Goal: Task Accomplishment & Management: Manage account settings

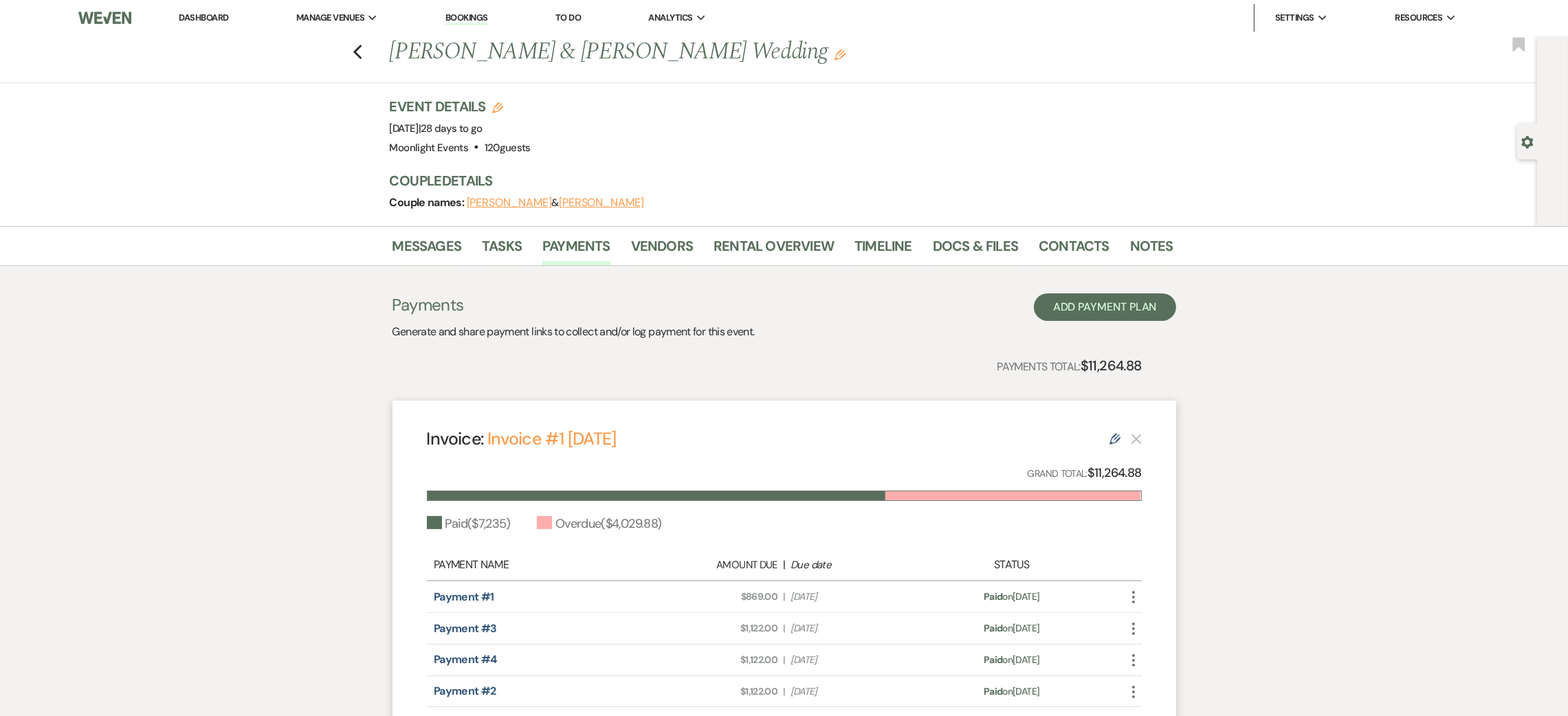
click at [199, 14] on link "Dashboard" at bounding box center [203, 18] width 50 height 12
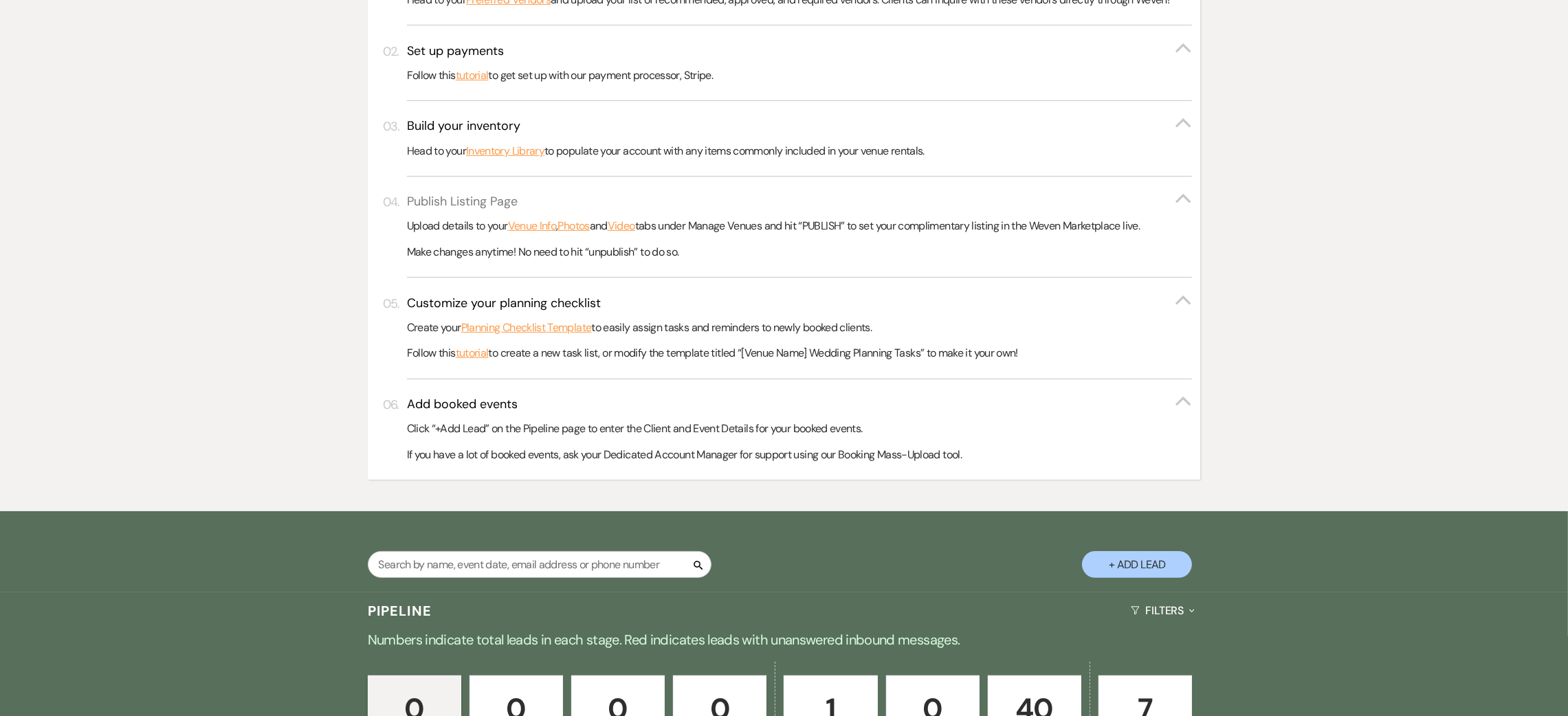
scroll to position [712, 0]
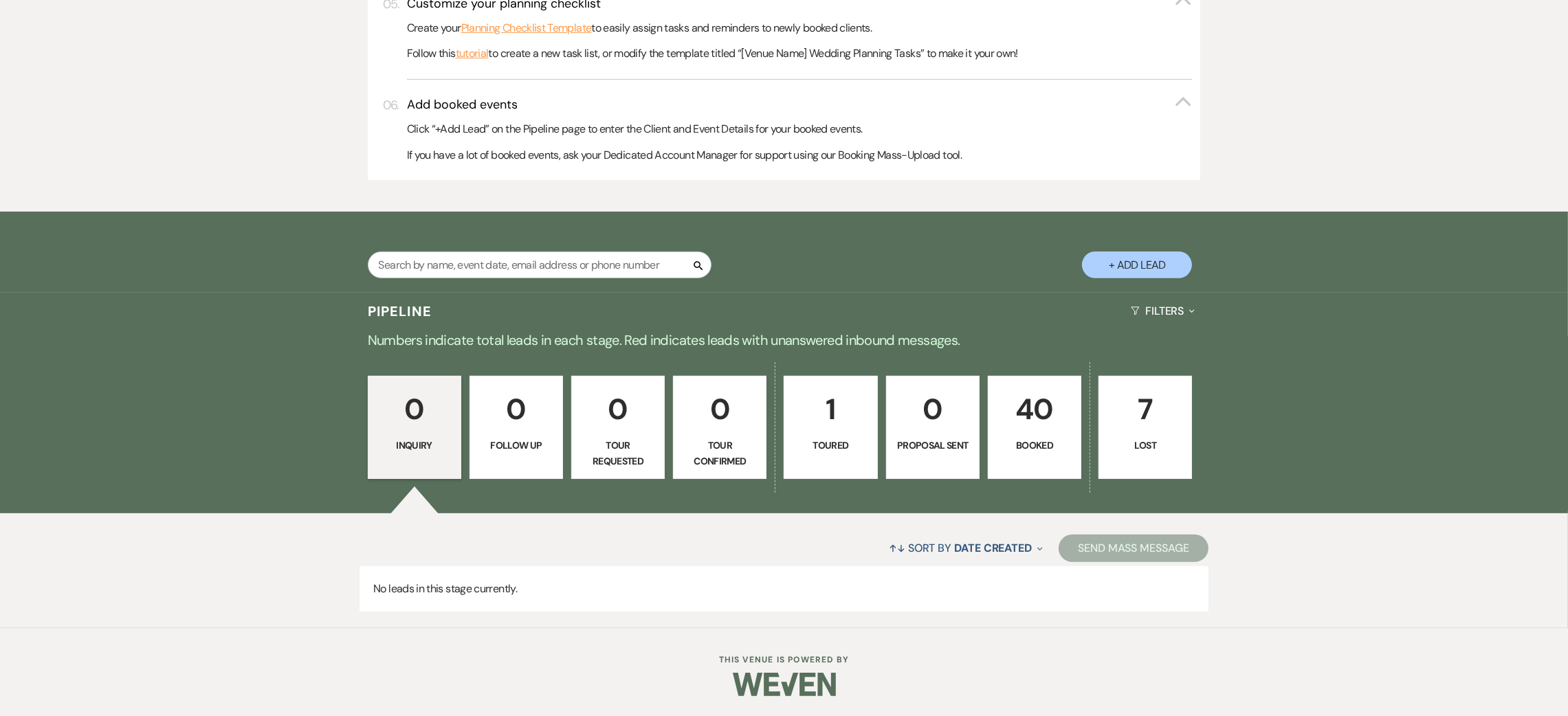
click at [1036, 419] on p "40" at bounding box center [1035, 409] width 76 height 46
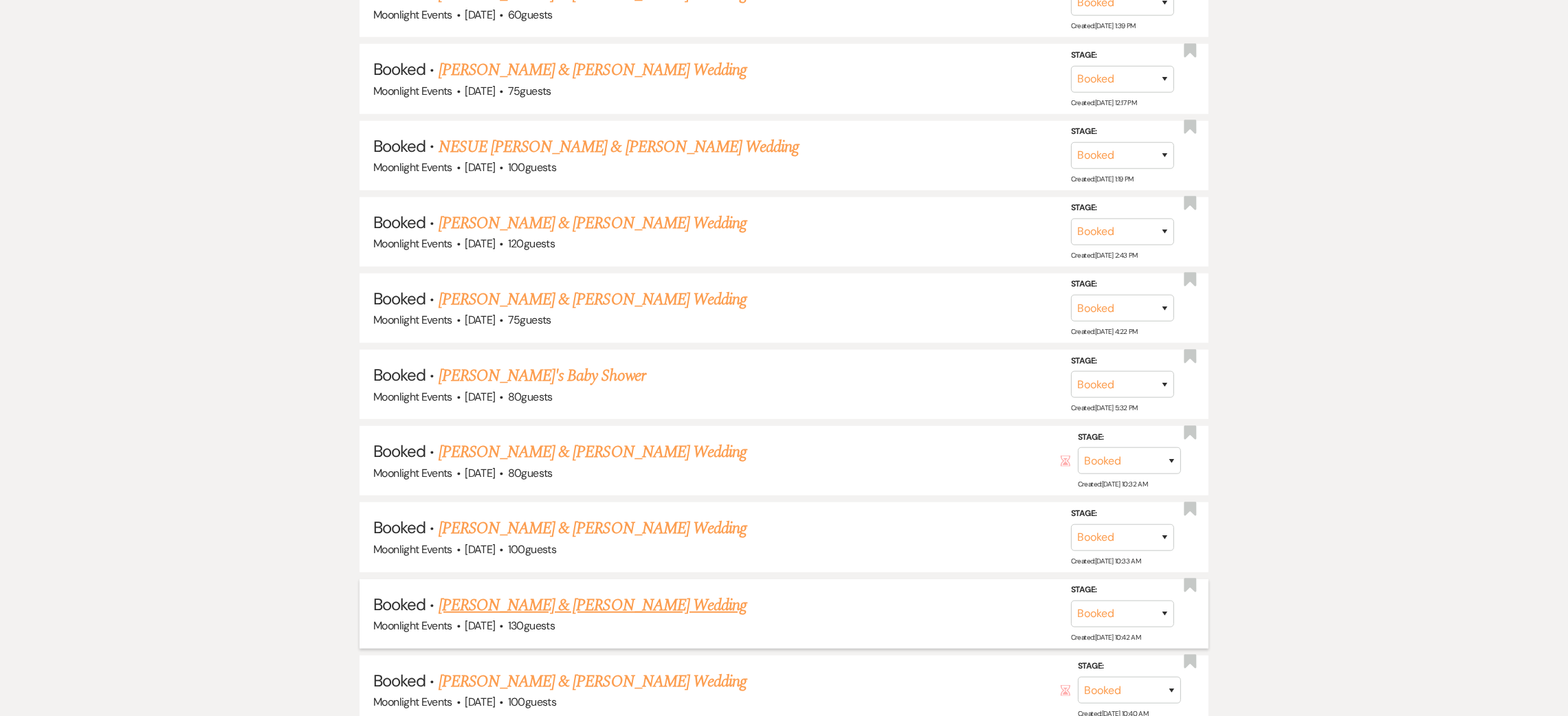
scroll to position [1536, 0]
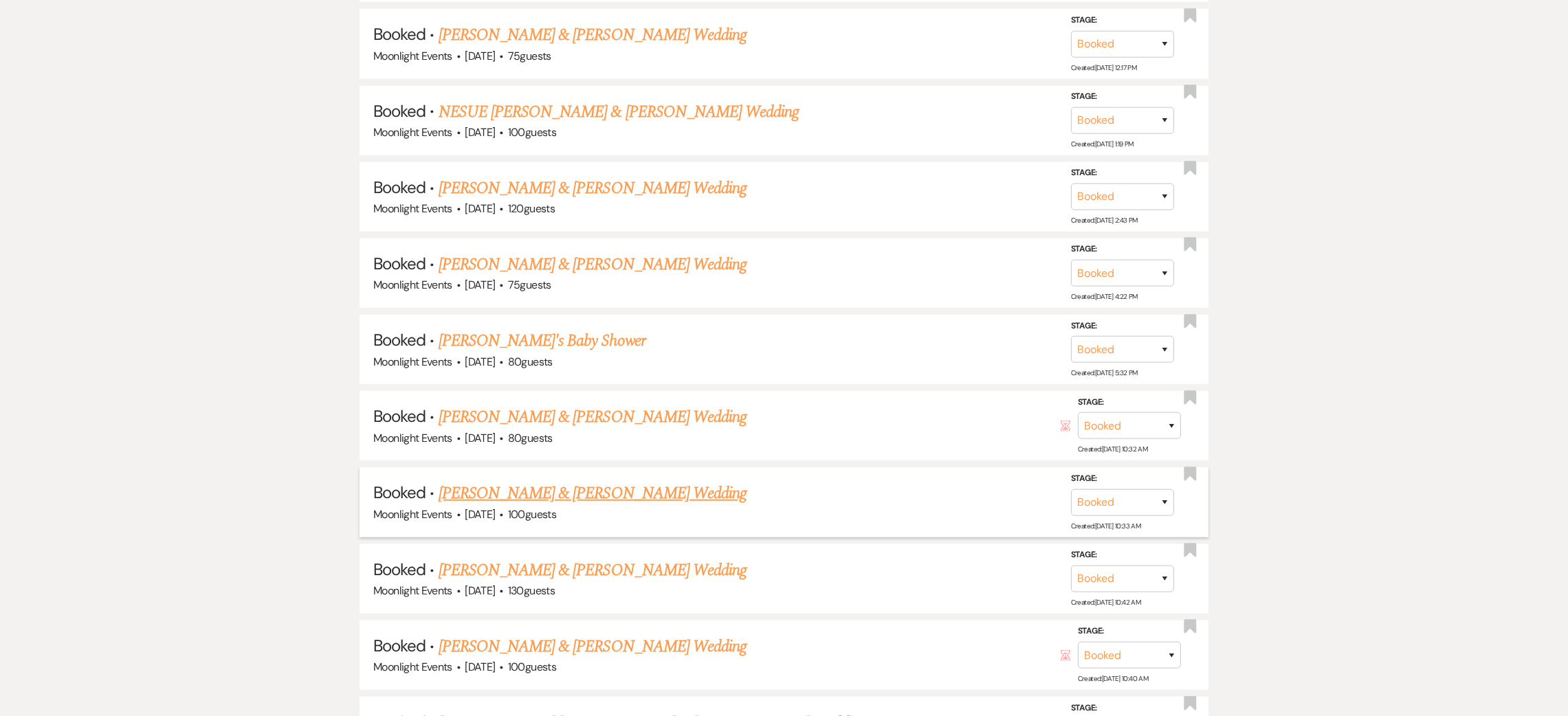
click at [449, 486] on link "[PERSON_NAME] & [PERSON_NAME] Wedding" at bounding box center [592, 493] width 308 height 25
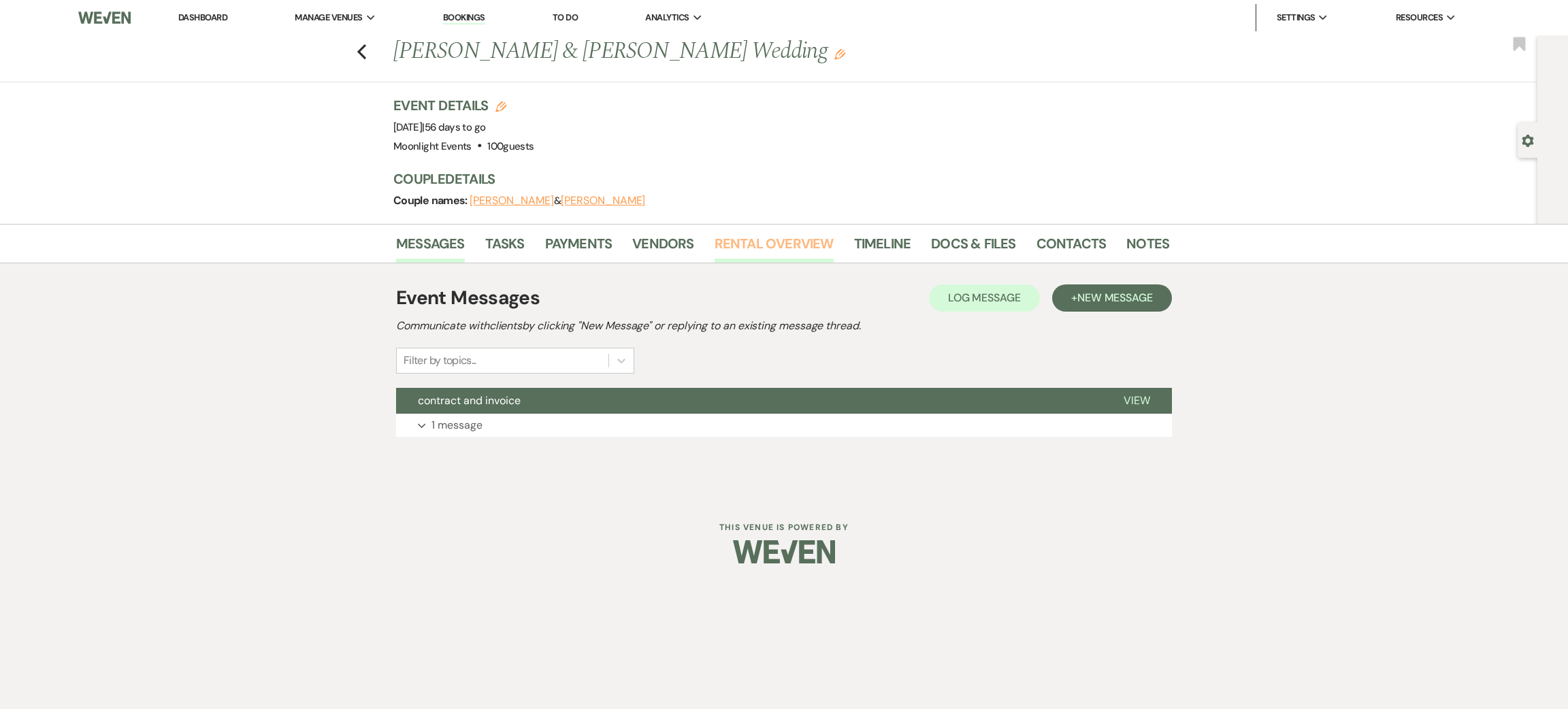
click at [797, 236] on link "Rental Overview" at bounding box center [774, 247] width 119 height 30
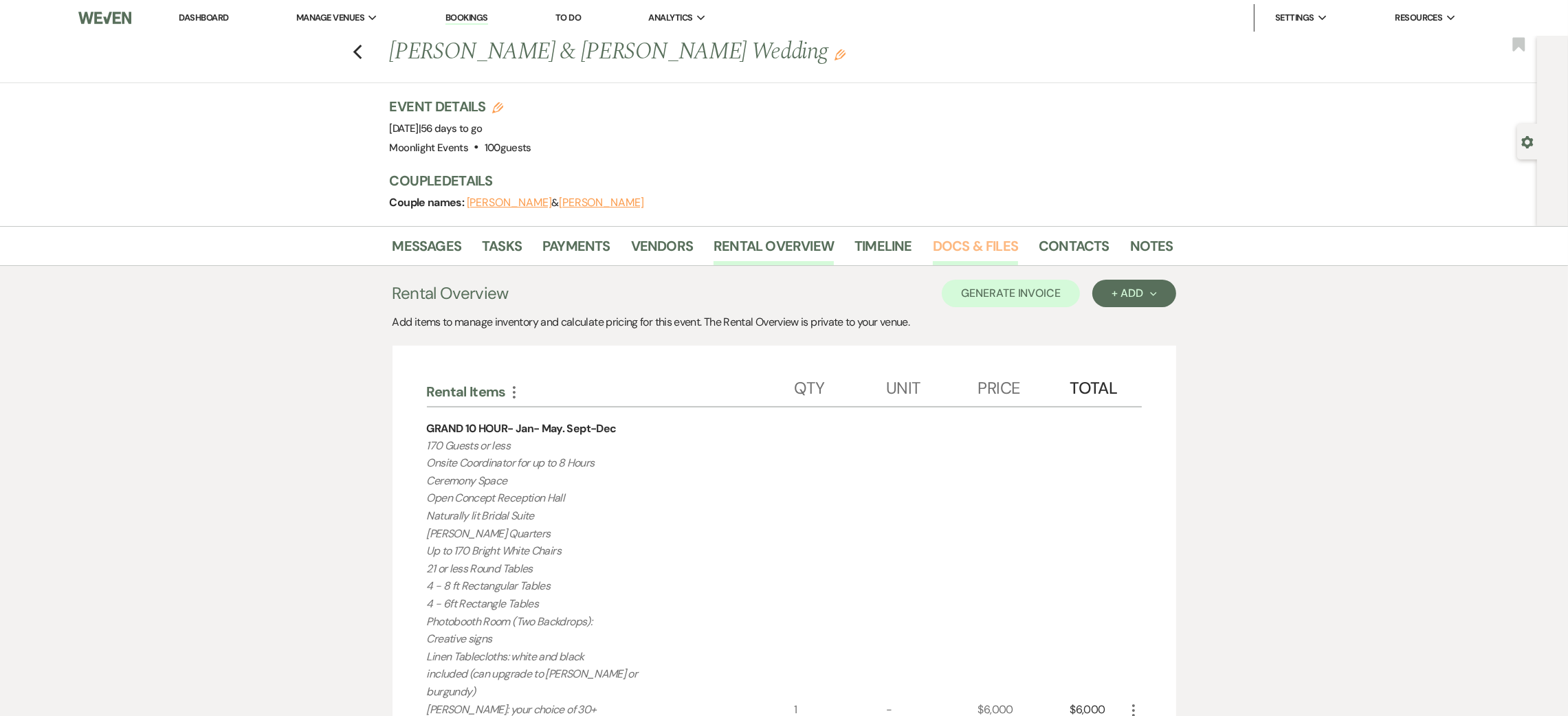
click at [971, 237] on link "Docs & Files" at bounding box center [976, 249] width 86 height 30
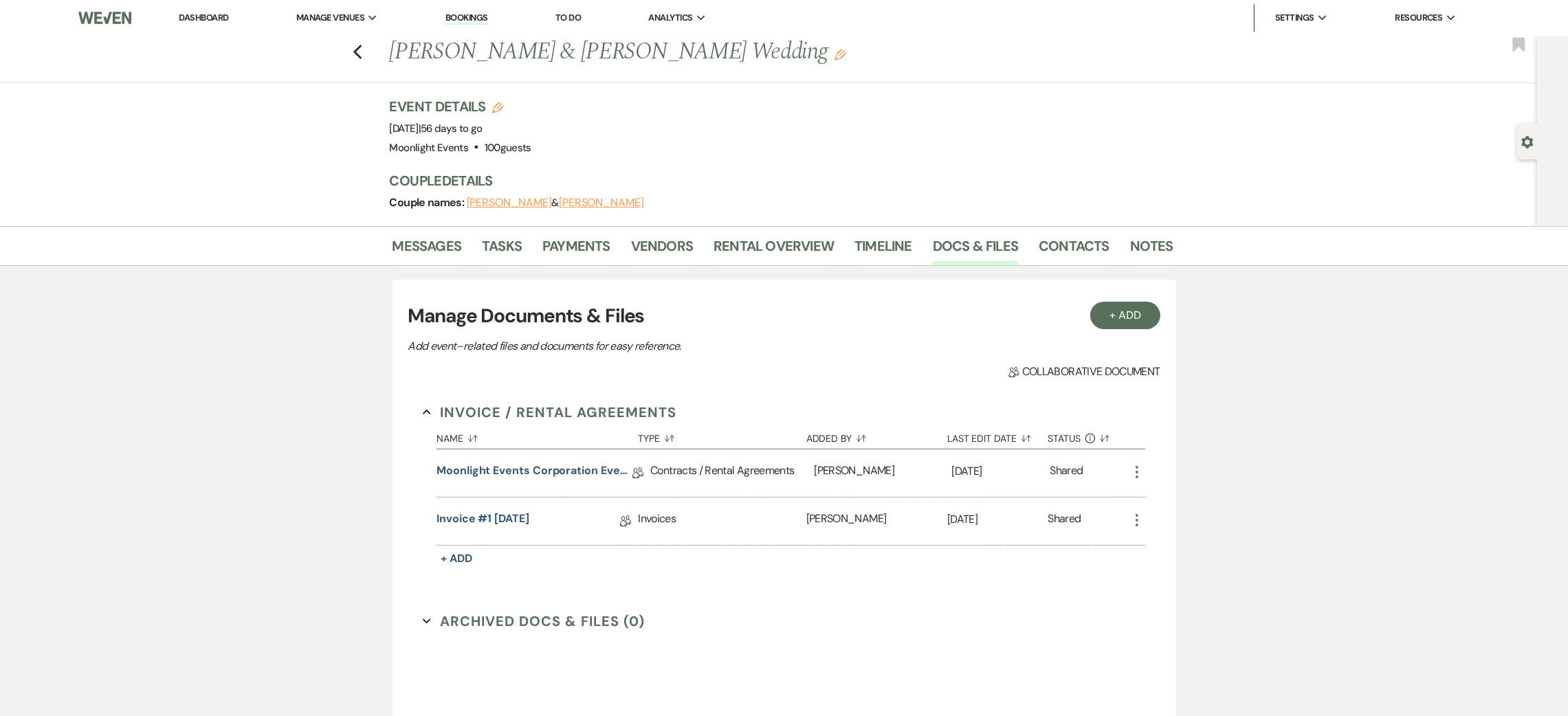
click at [503, 111] on icon "Edit" at bounding box center [498, 108] width 11 height 11
select select "810"
select select "false"
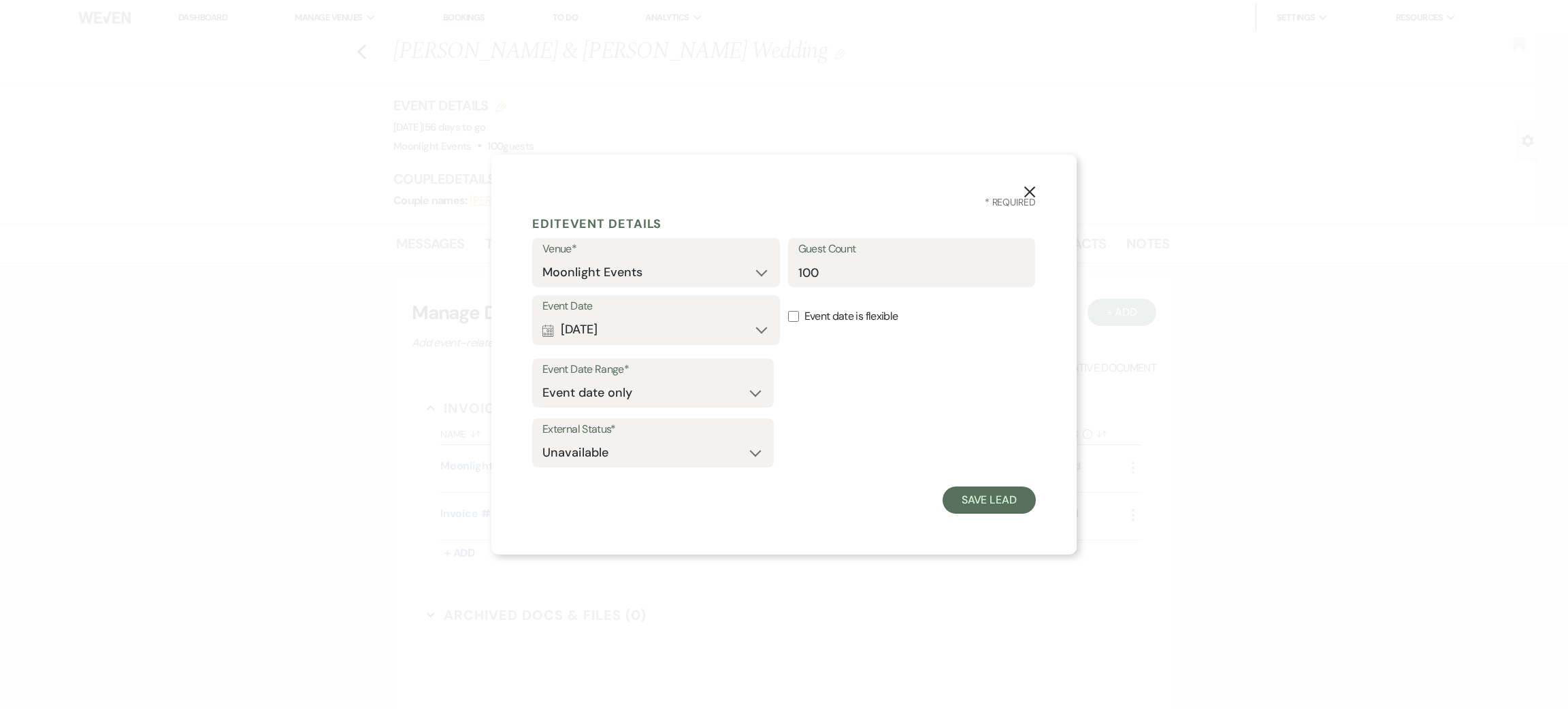
click at [1023, 188] on icon "X" at bounding box center [1030, 192] width 12 height 12
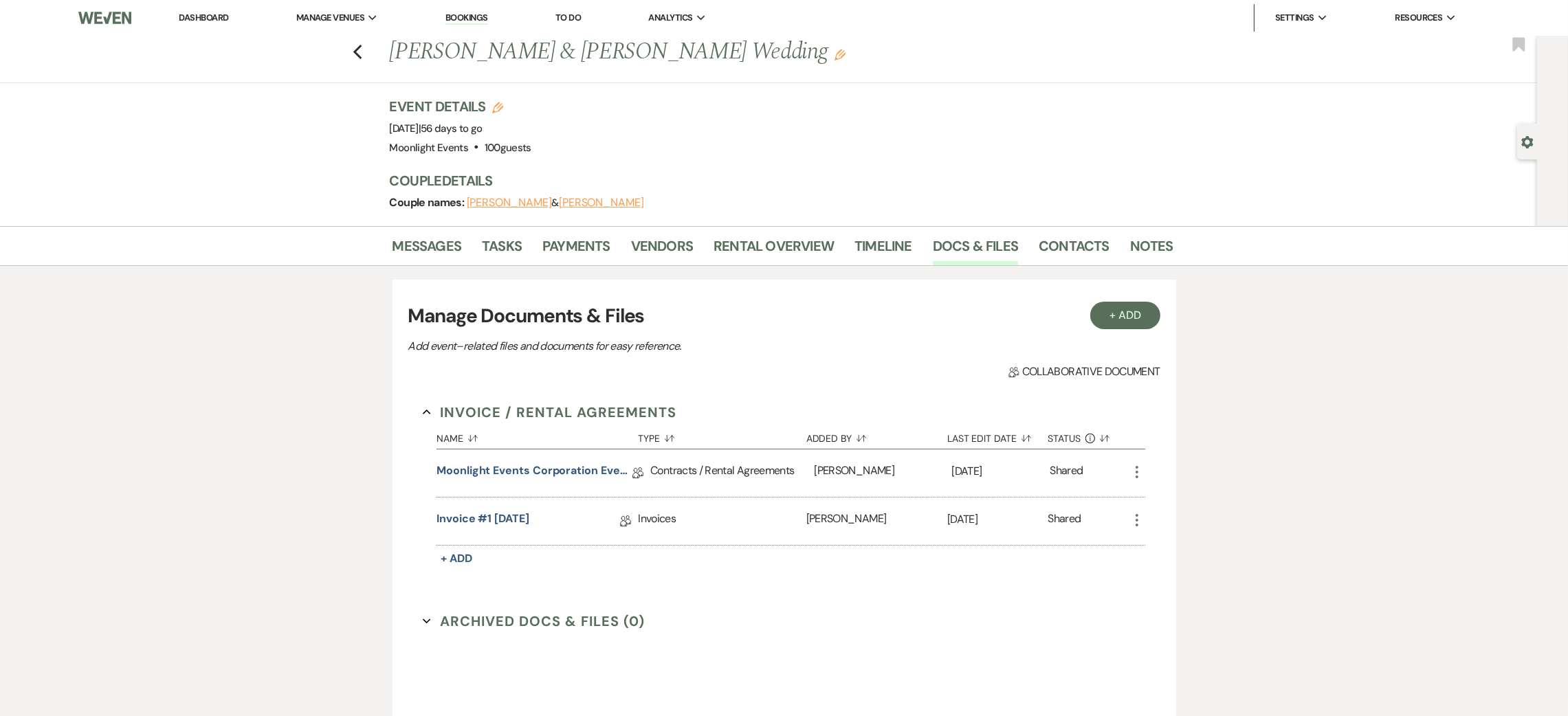
click at [541, 53] on h1 "[PERSON_NAME] & [PERSON_NAME] Wedding Edit" at bounding box center [697, 52] width 616 height 33
click at [835, 57] on use "button" at bounding box center [840, 55] width 11 height 11
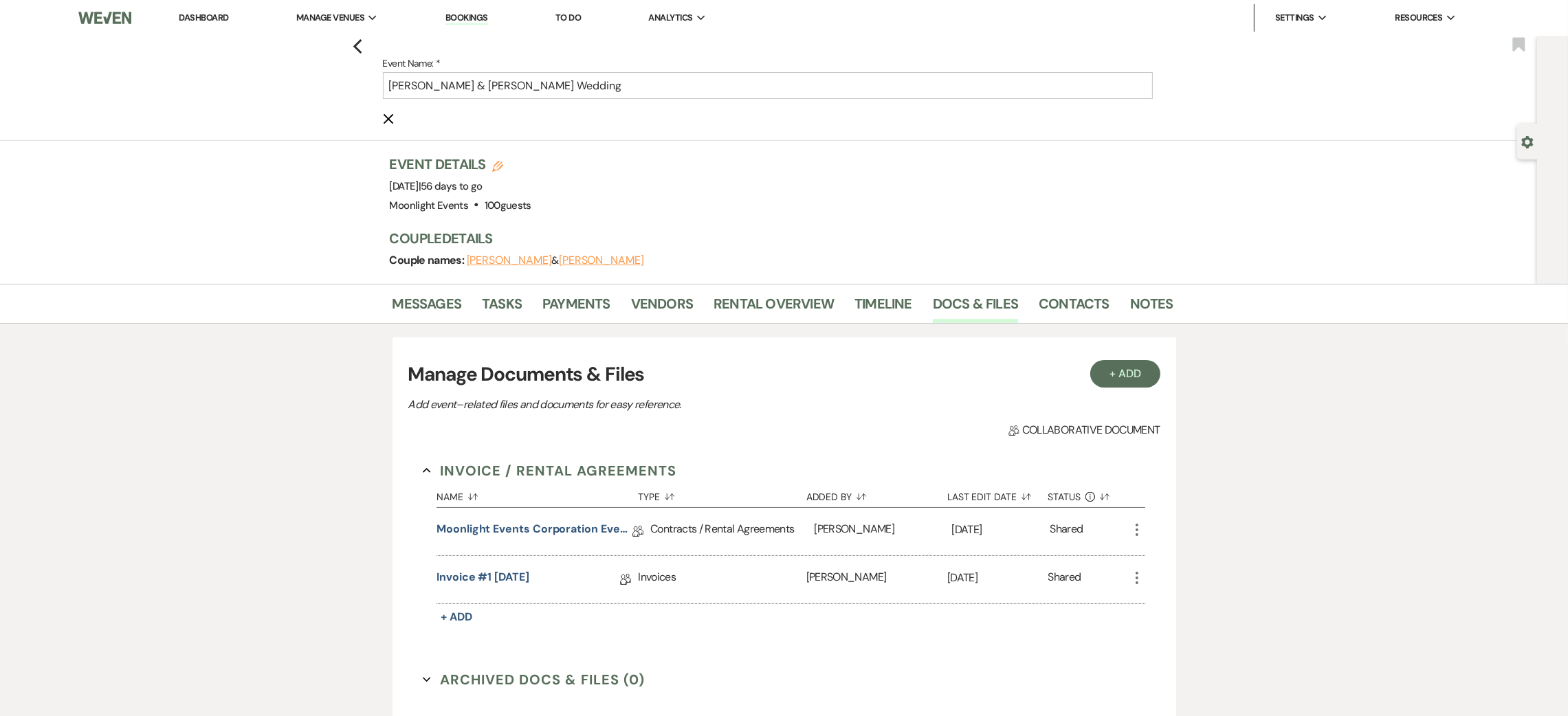
click at [397, 127] on div "Previous Event Name: * [PERSON_NAME] & [PERSON_NAME] Wedding Cancel Edit Bookma…" at bounding box center [765, 88] width 1544 height 105
click at [390, 119] on icon "Cancel Edit" at bounding box center [388, 119] width 11 height 11
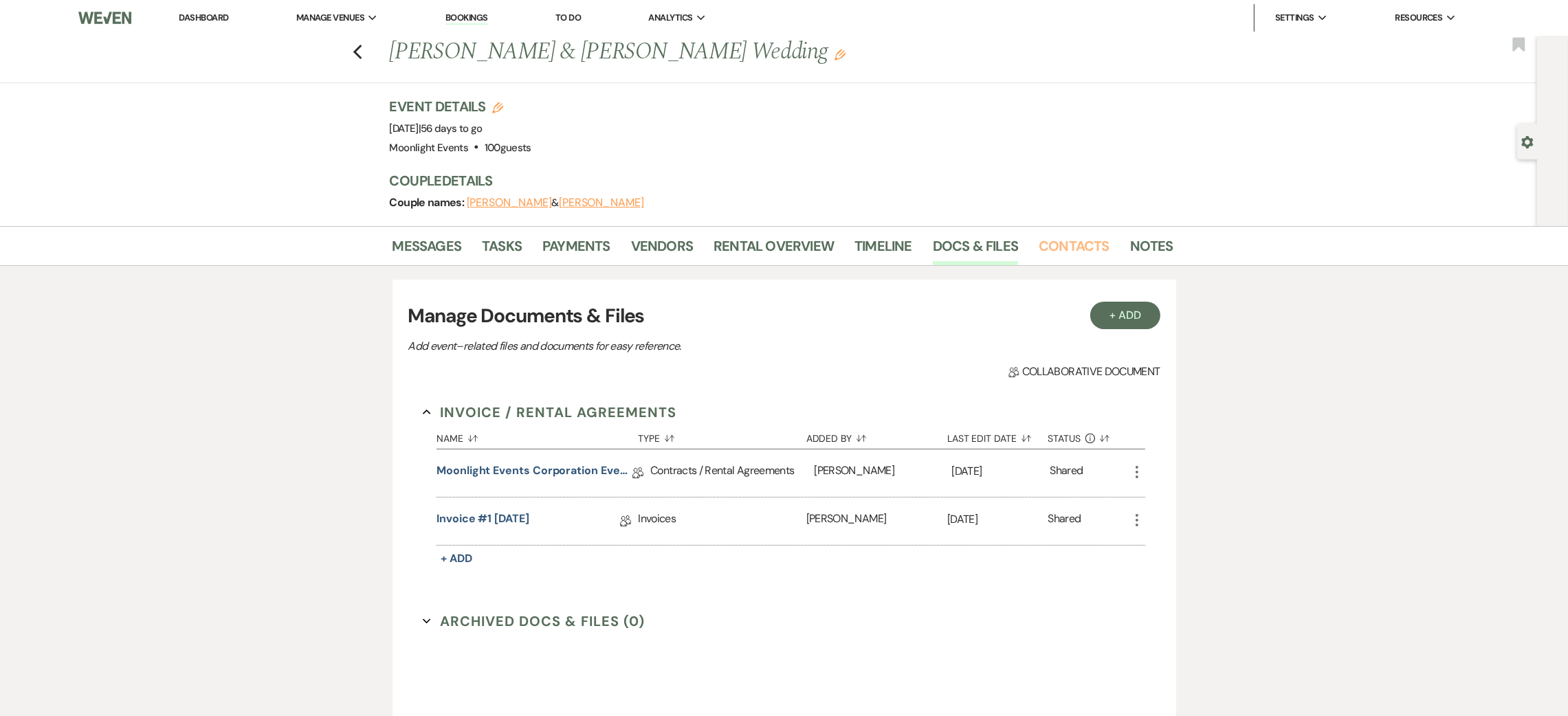
click at [1059, 235] on link "Contacts" at bounding box center [1074, 249] width 71 height 30
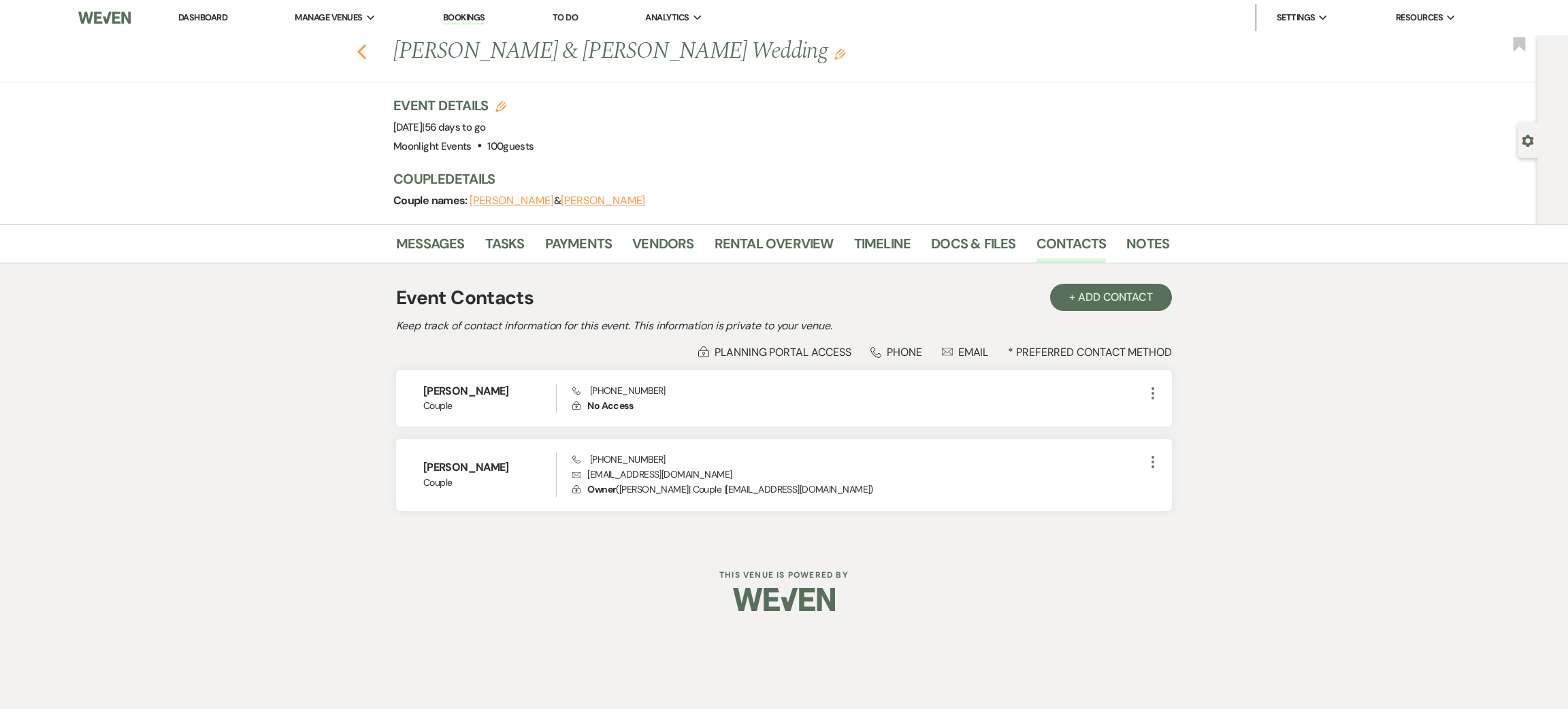
click at [362, 49] on use "button" at bounding box center [361, 52] width 9 height 15
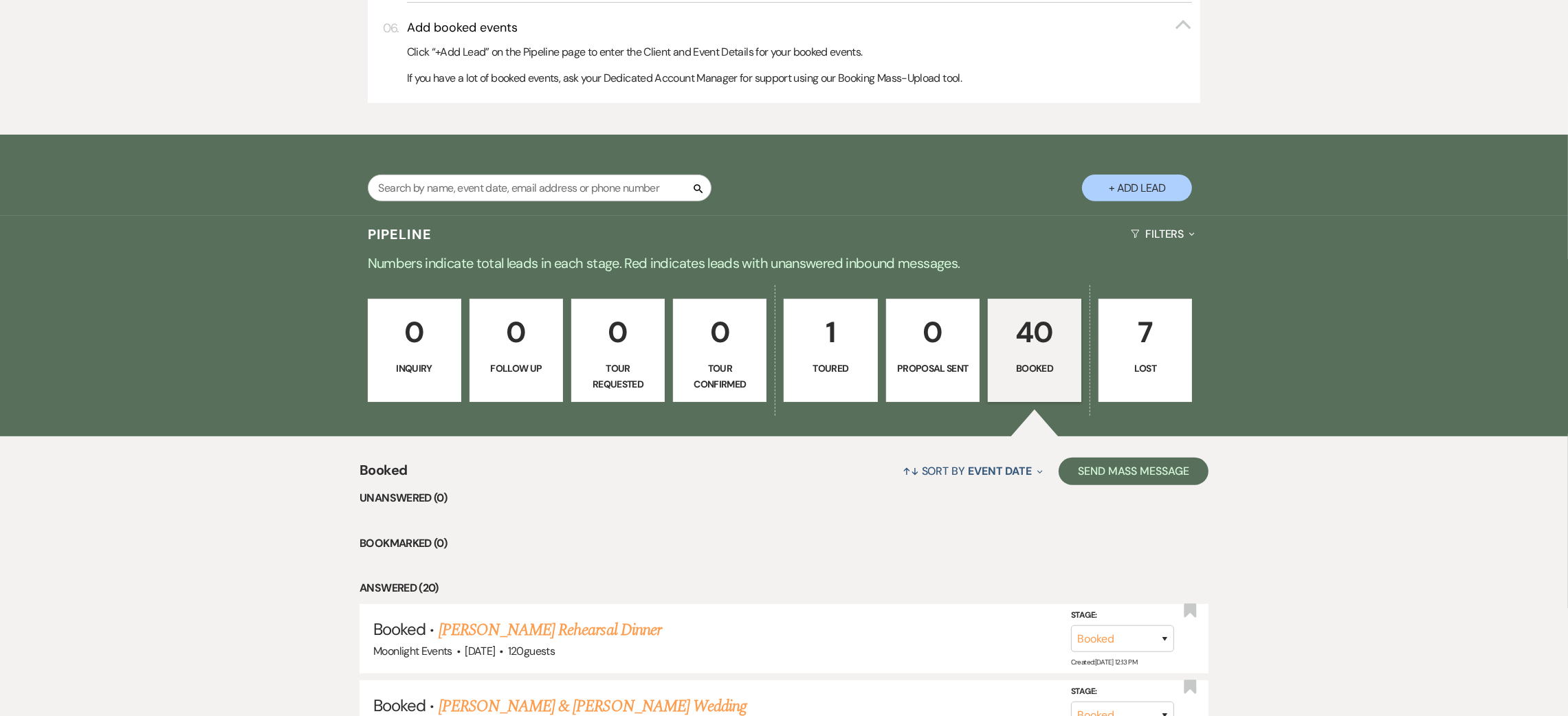
scroll to position [712, 0]
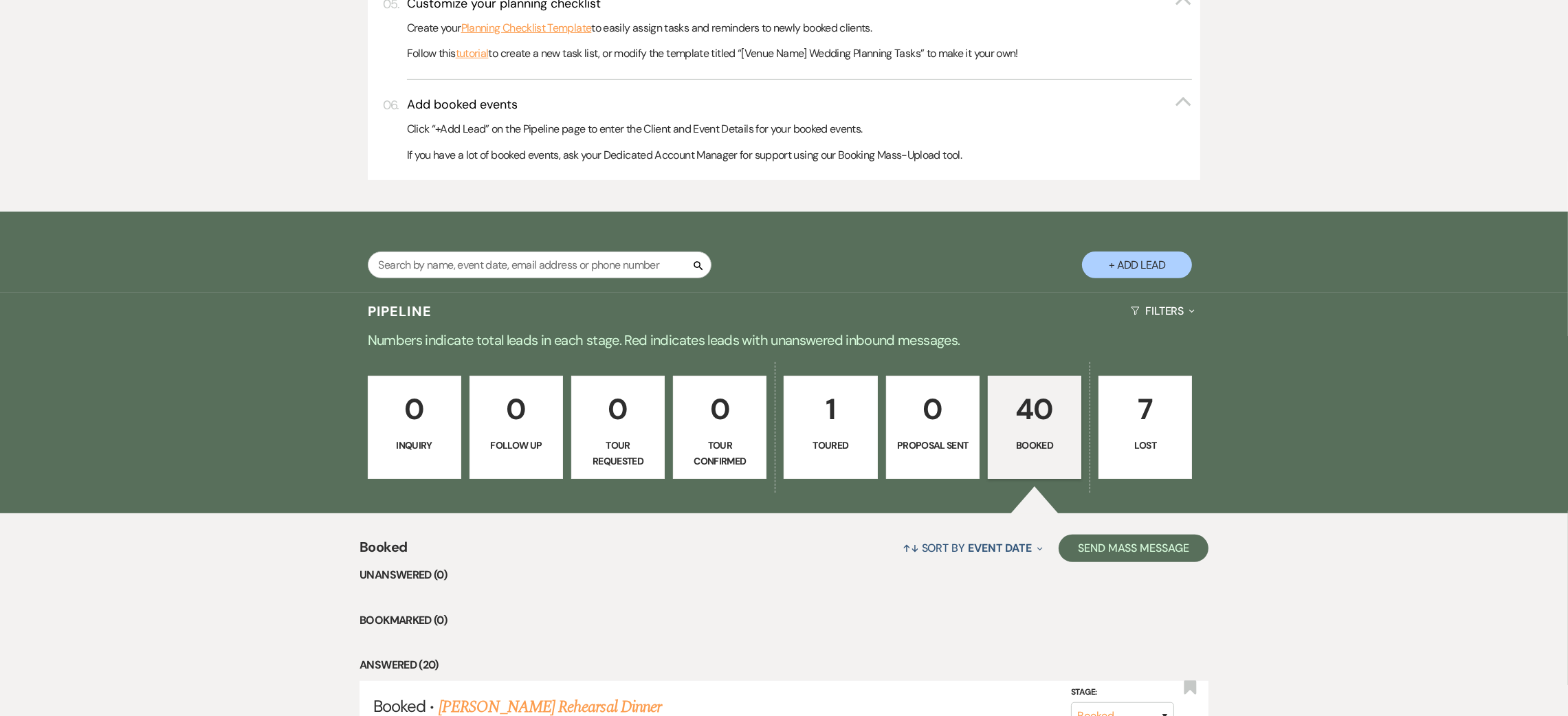
click at [835, 428] on p "1" at bounding box center [831, 409] width 76 height 46
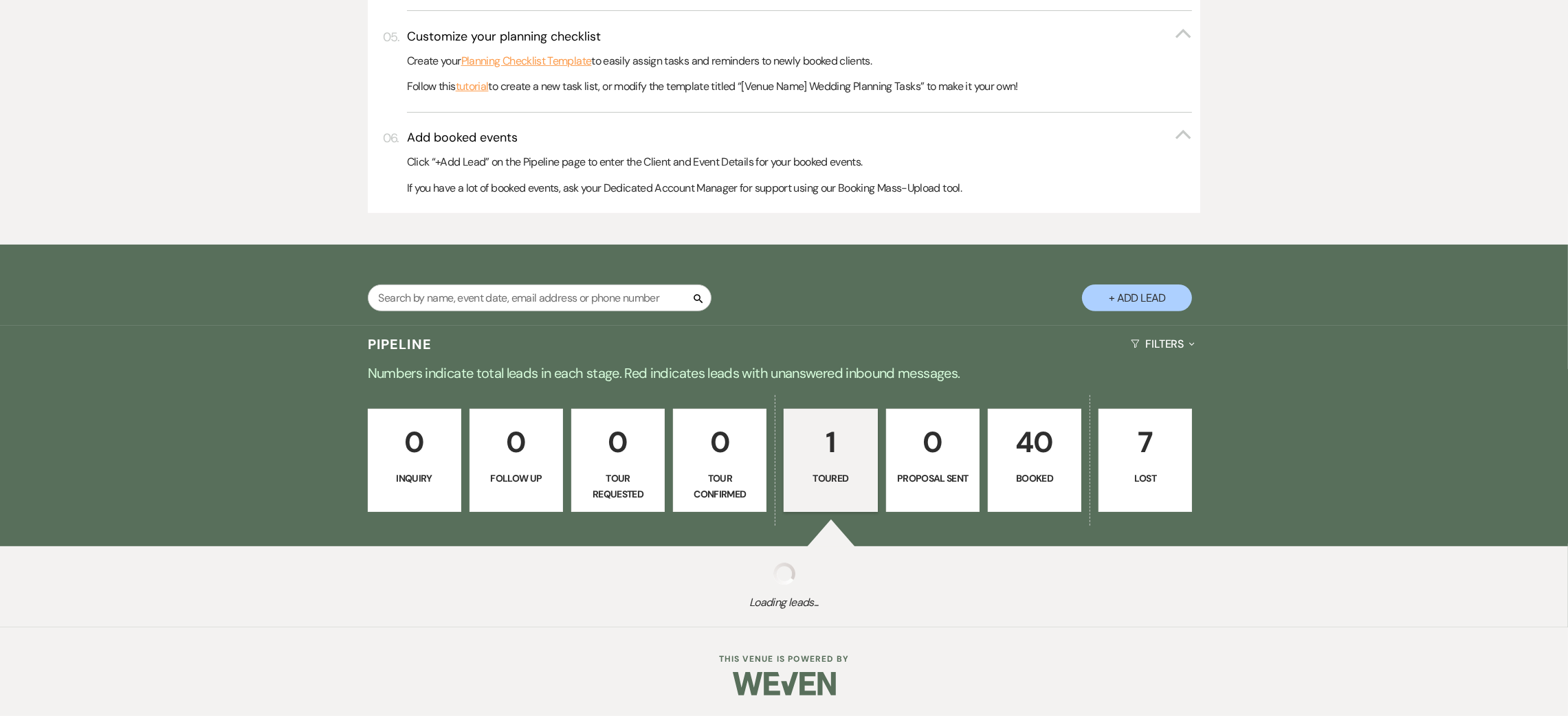
select select "5"
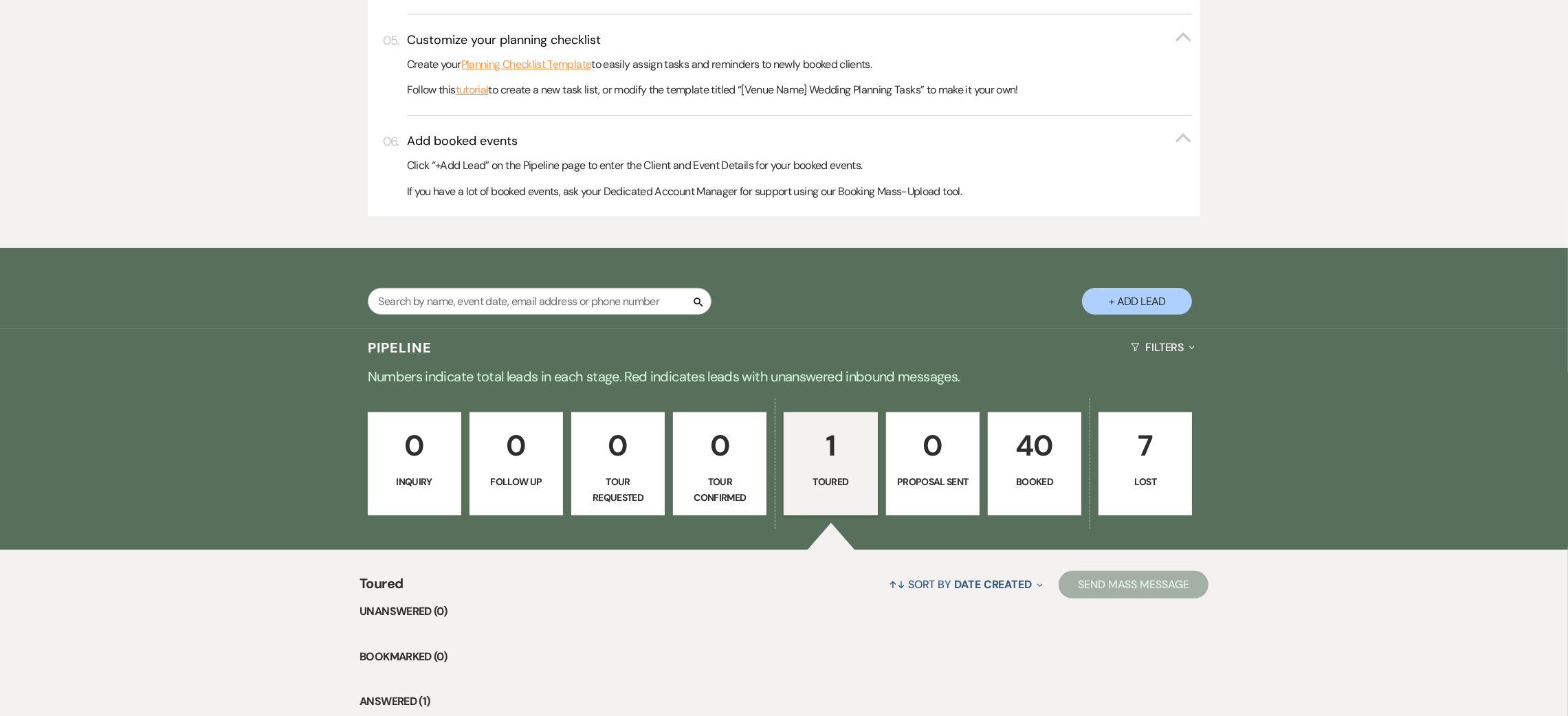
scroll to position [652, 0]
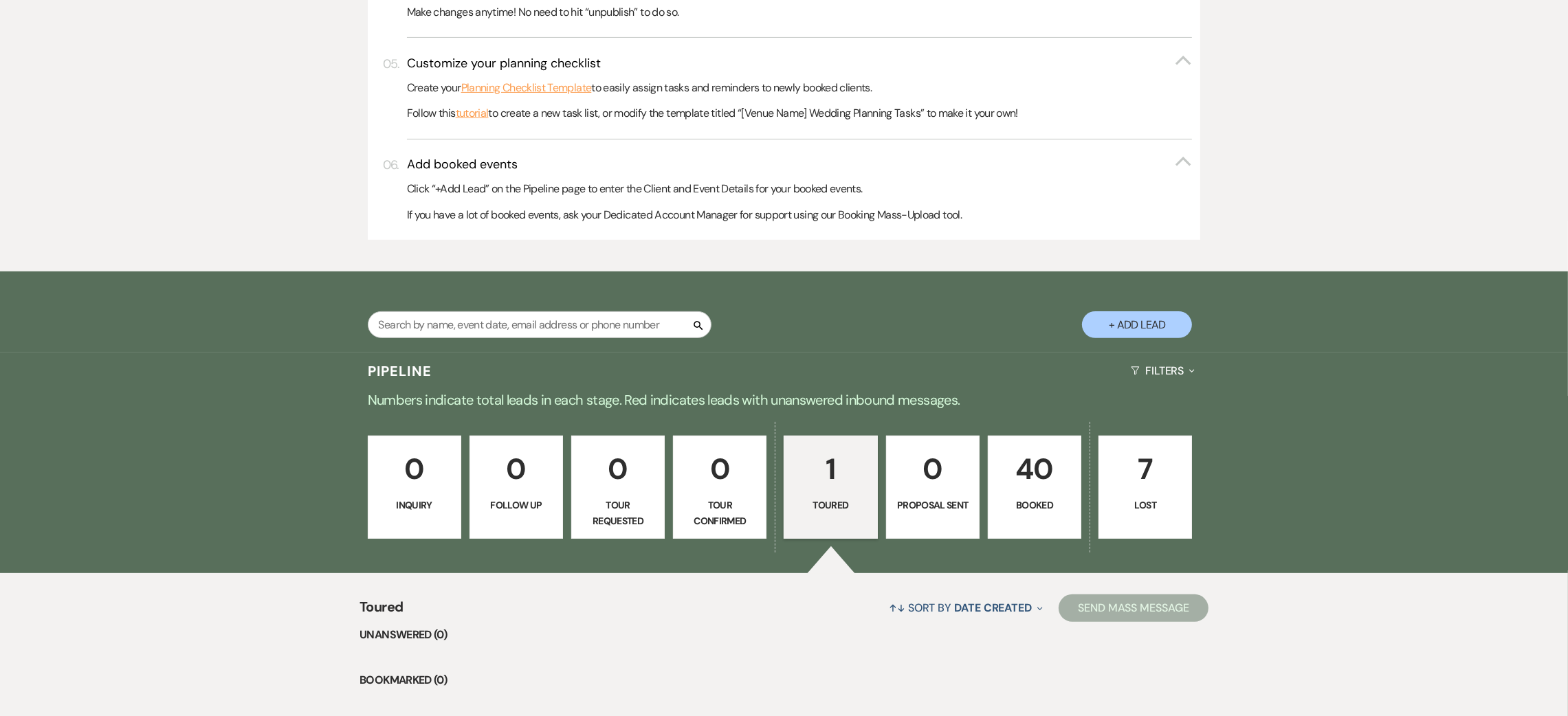
click at [1055, 481] on p "40" at bounding box center [1035, 469] width 76 height 46
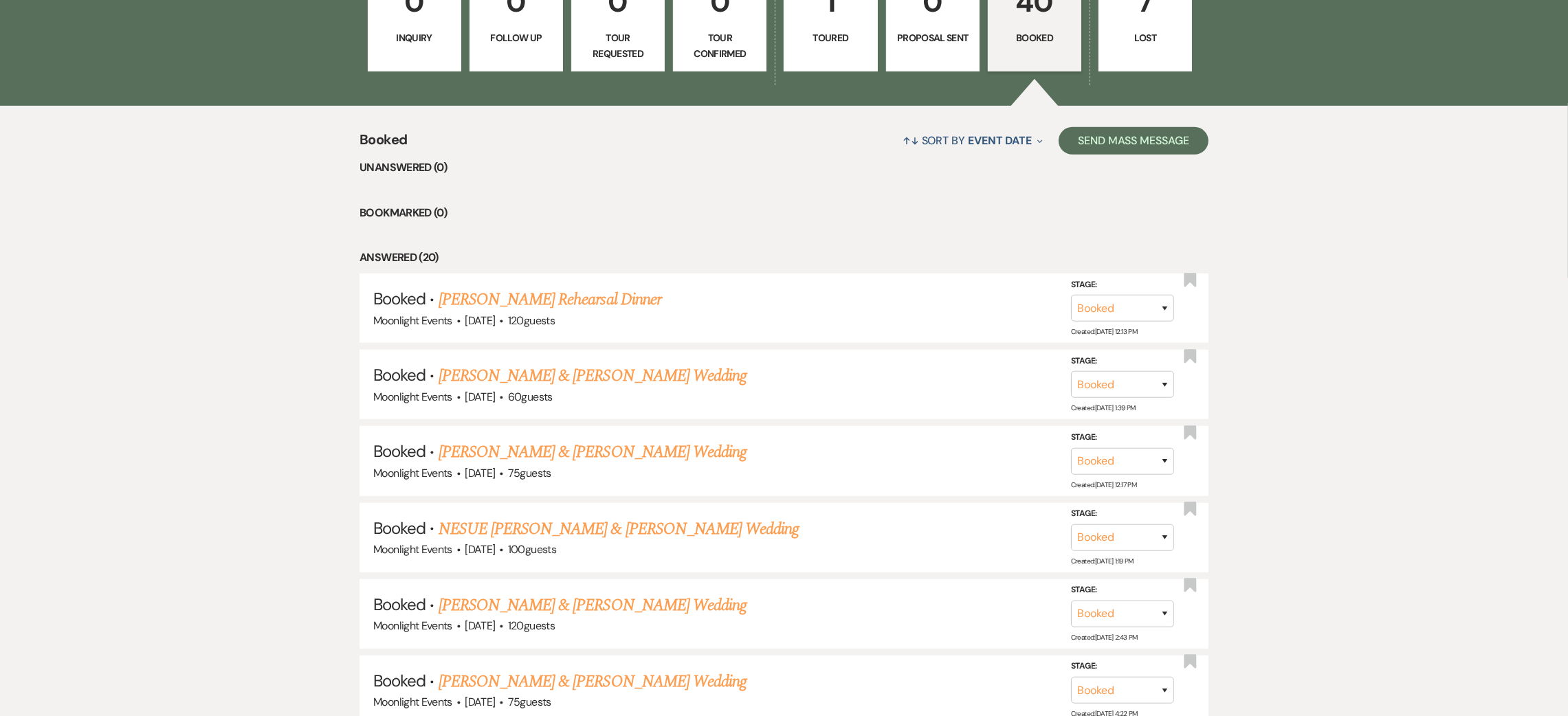
scroll to position [1168, 0]
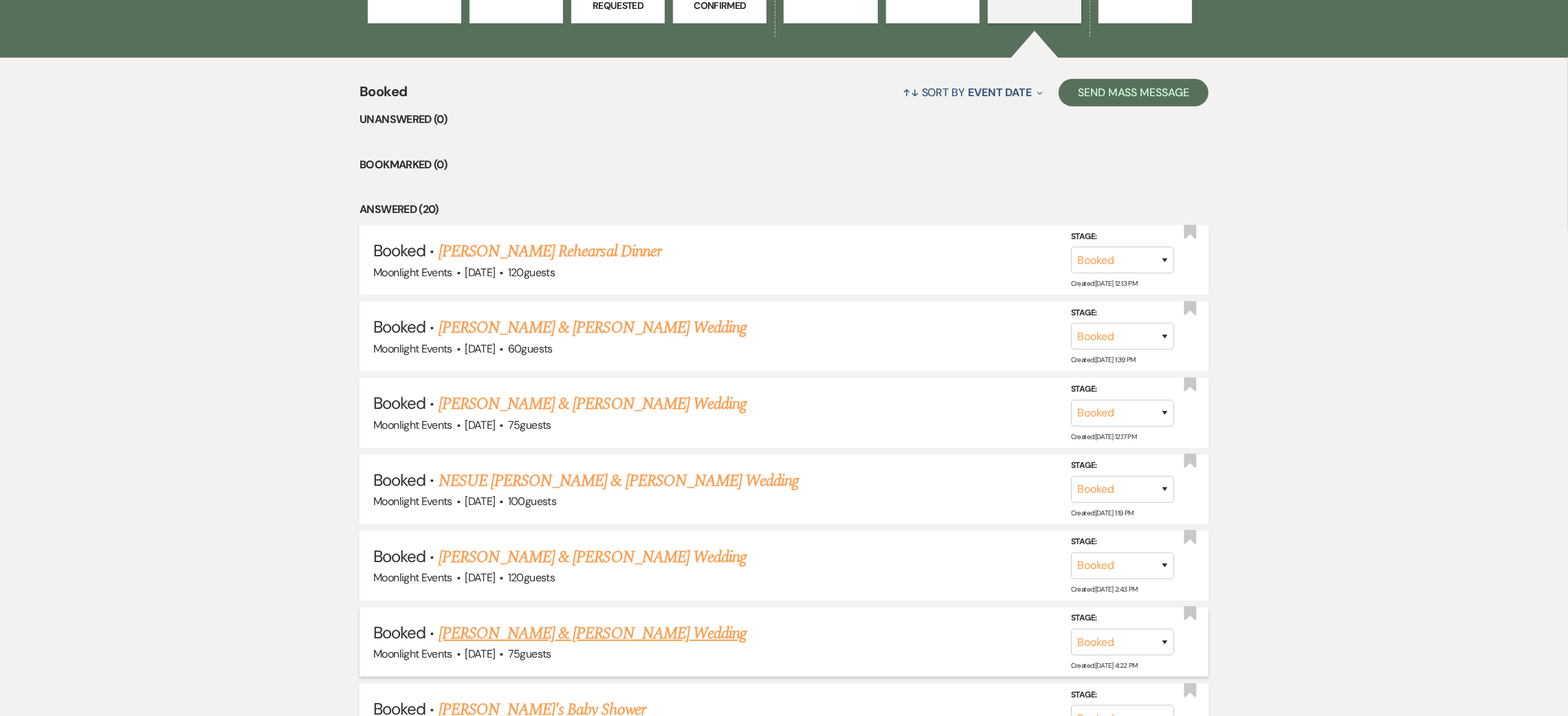
click at [561, 629] on link "[PERSON_NAME] & [PERSON_NAME] Wedding" at bounding box center [592, 633] width 308 height 25
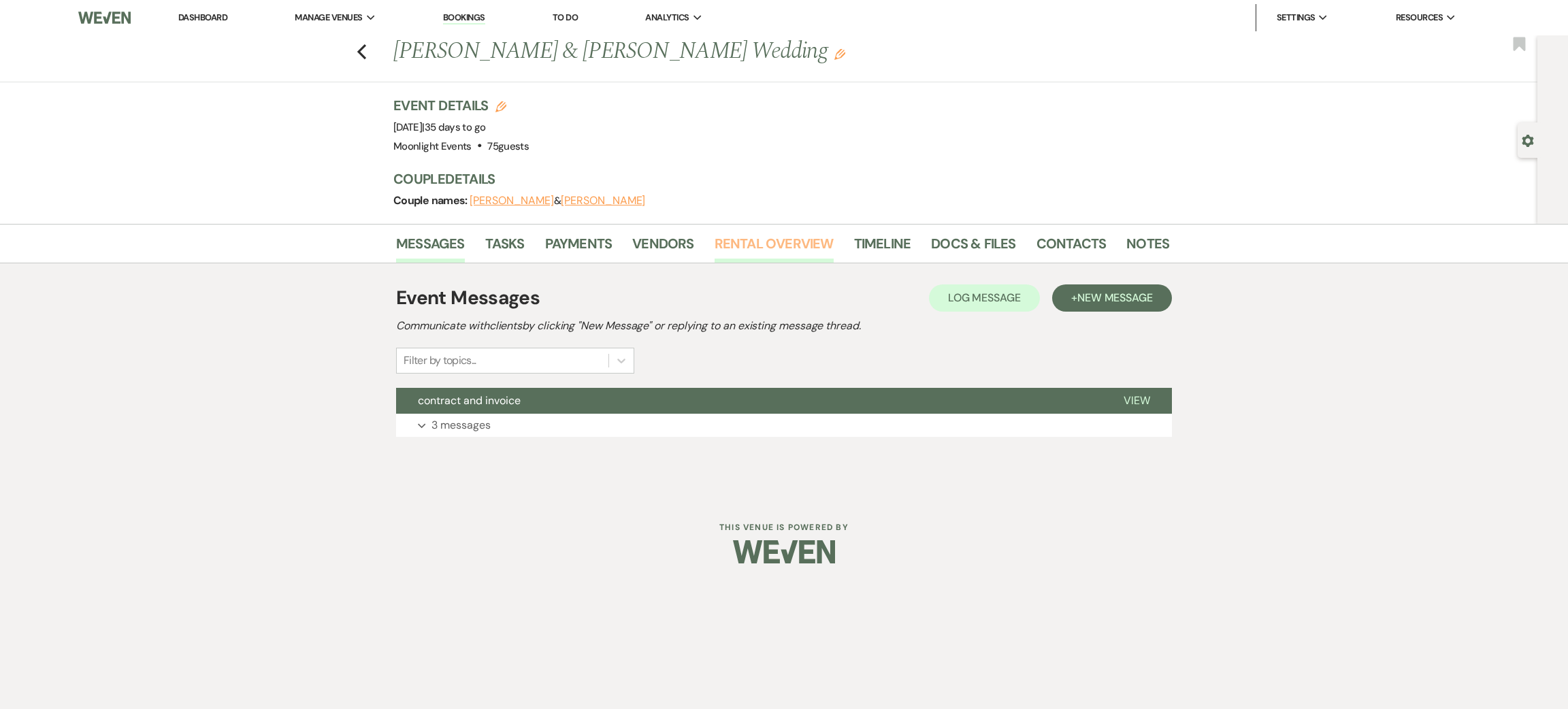
click at [790, 250] on link "Rental Overview" at bounding box center [774, 247] width 119 height 30
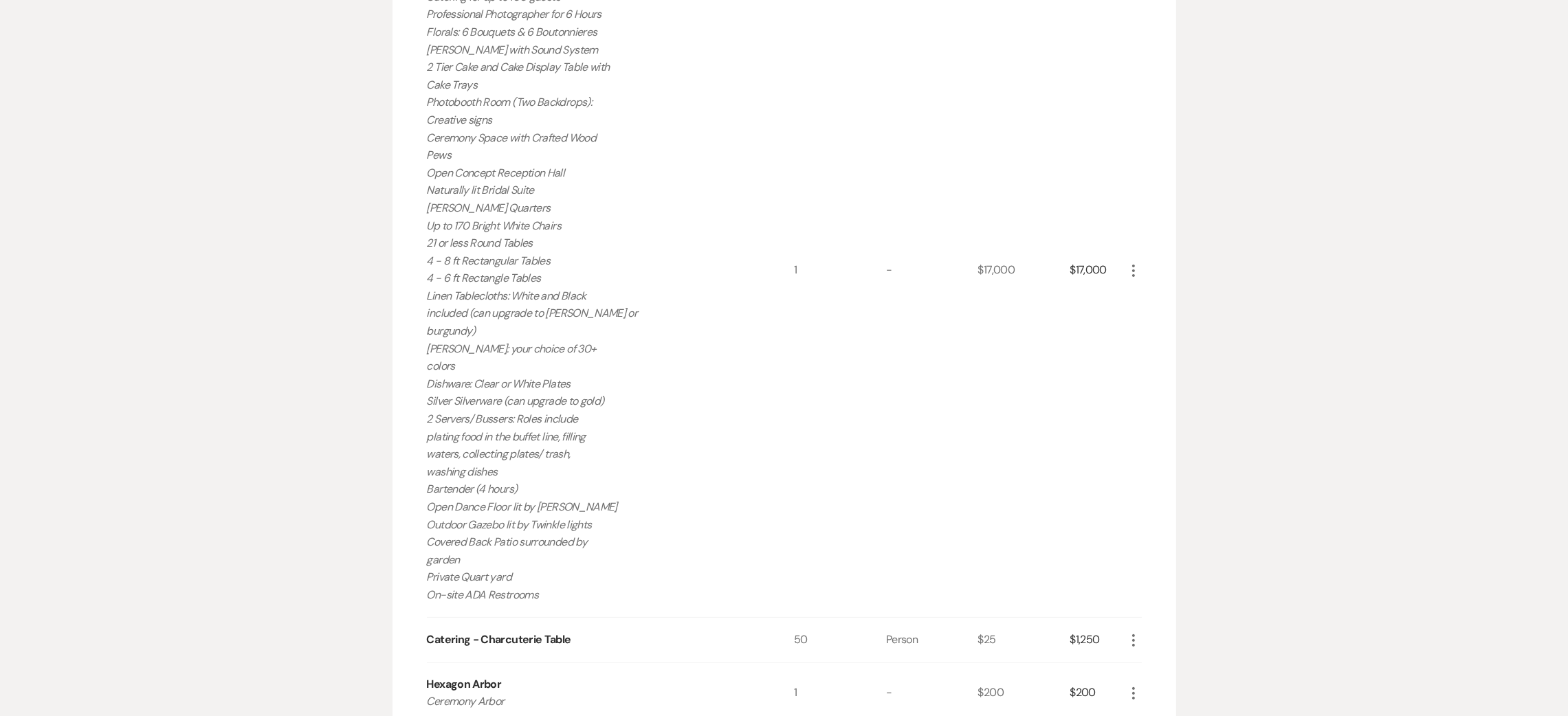
scroll to position [515, 0]
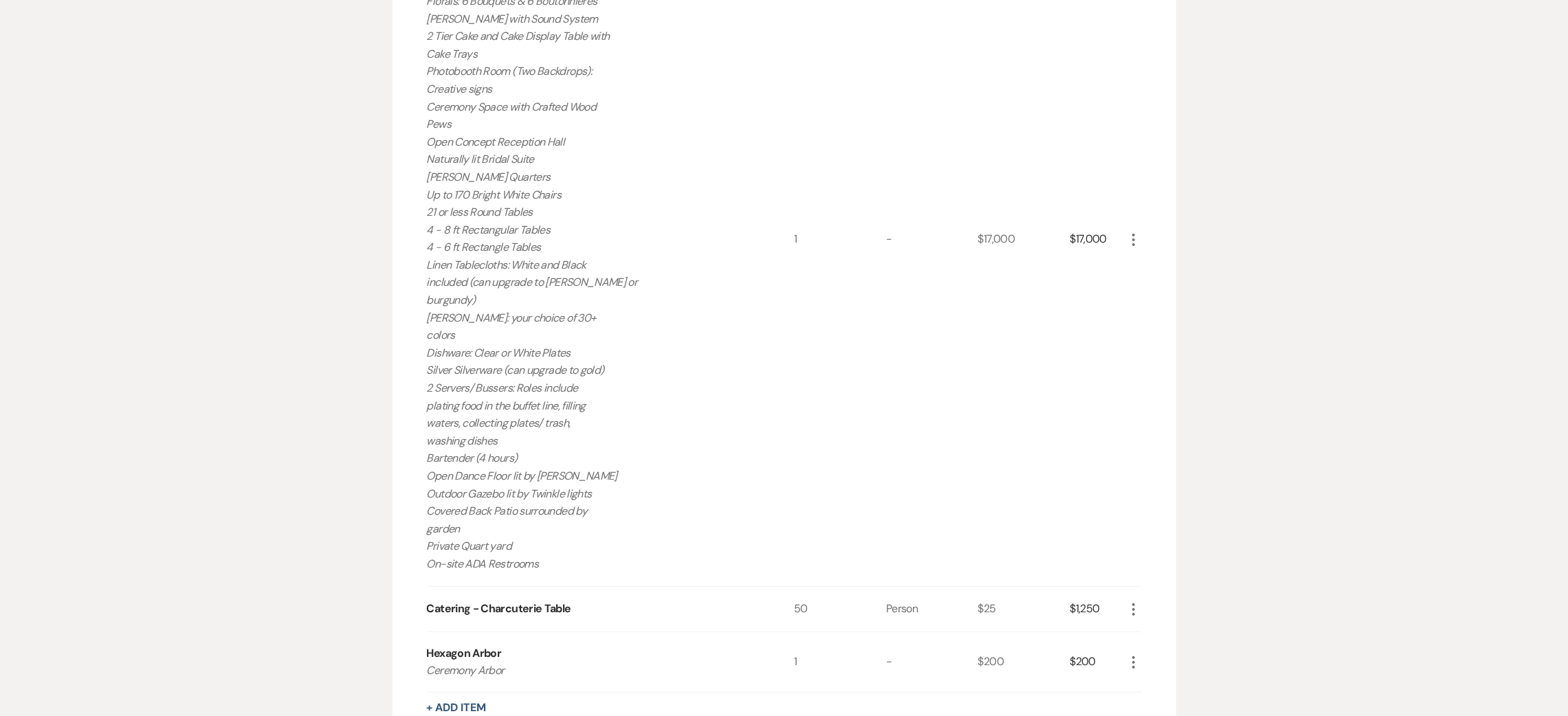
click at [653, 324] on p "Venue Access for 10 Hours Onsite Venue Coordinator for 10 Hours Catering for up…" at bounding box center [592, 247] width 331 height 651
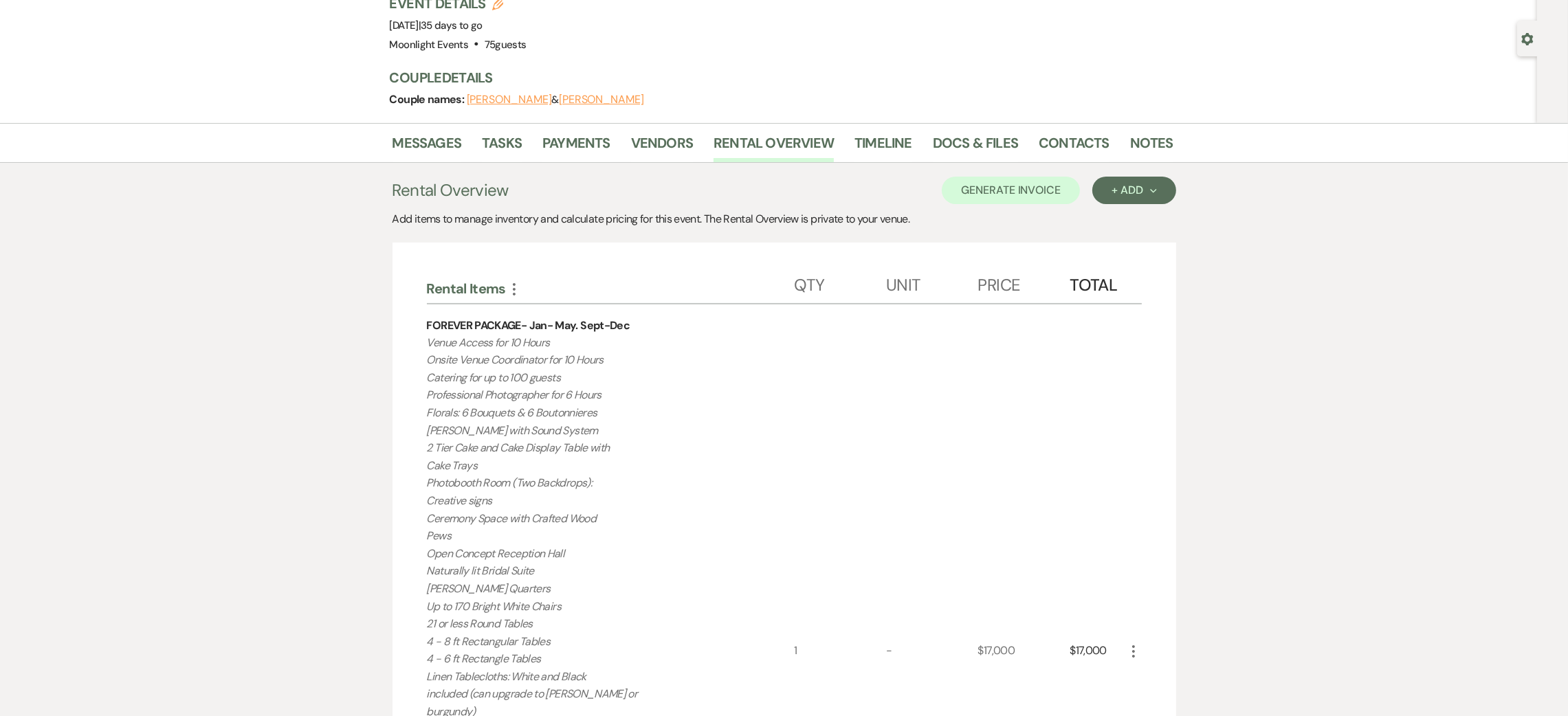
scroll to position [0, 0]
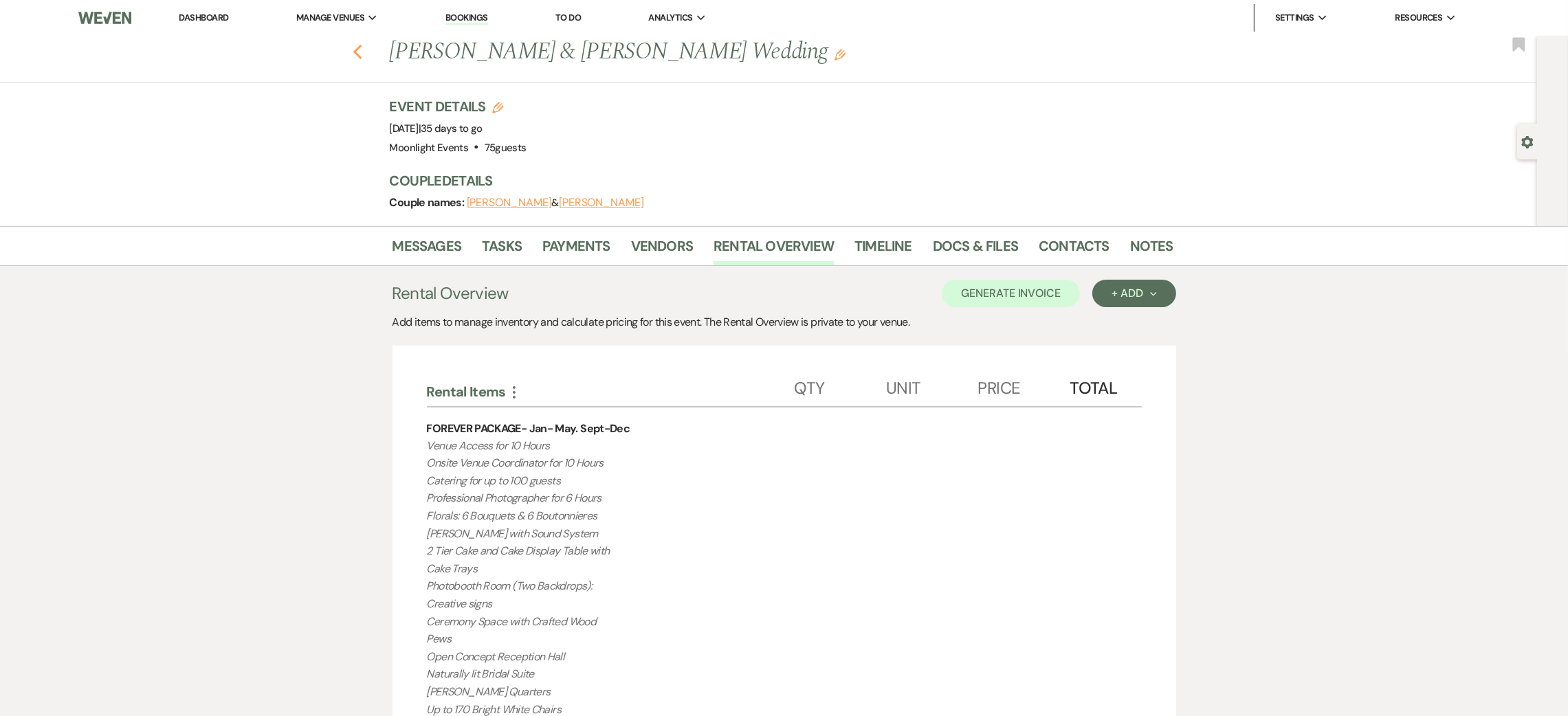
click at [362, 54] on use "button" at bounding box center [357, 53] width 9 height 15
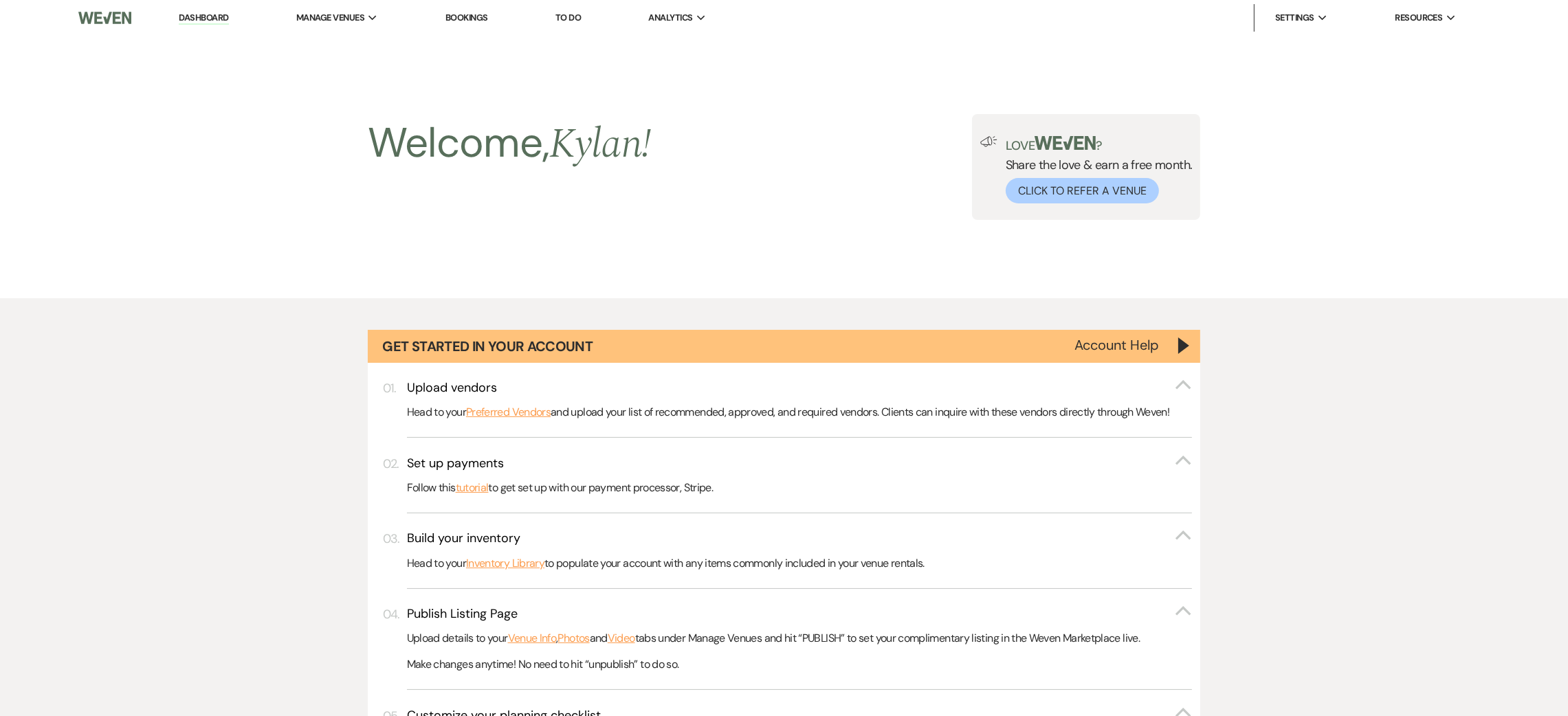
scroll to position [1168, 0]
